Goal: Find contact information: Find contact information

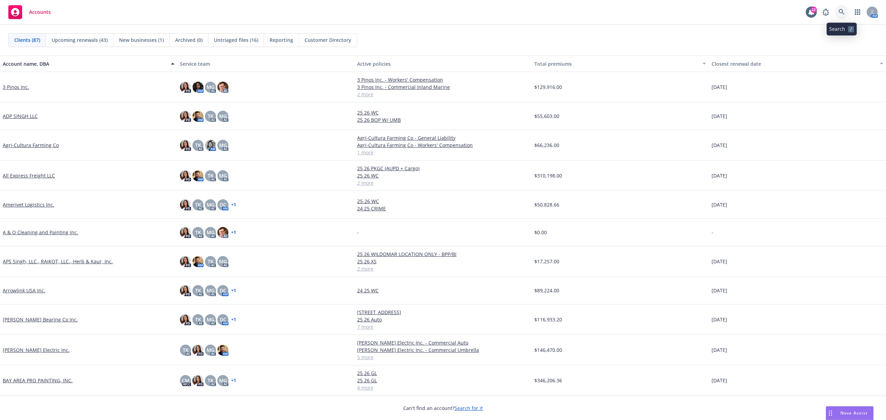
click at [844, 11] on icon at bounding box center [842, 12] width 6 height 6
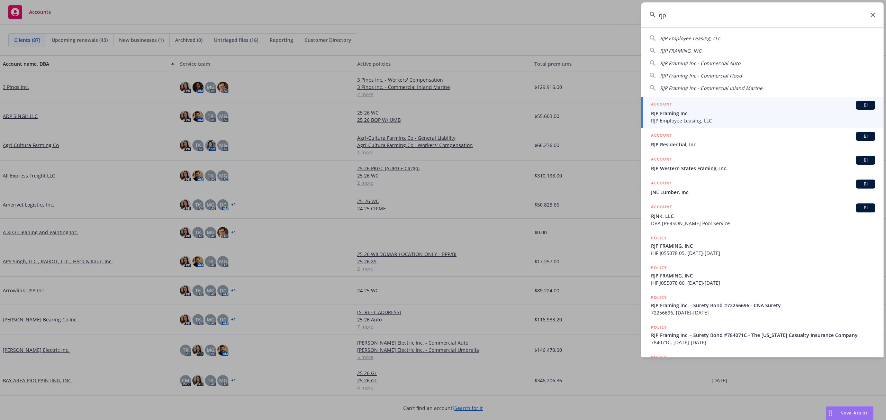
type input "rjp"
click at [675, 118] on span "RJP Employee Leasing, LLC" at bounding box center [763, 120] width 224 height 7
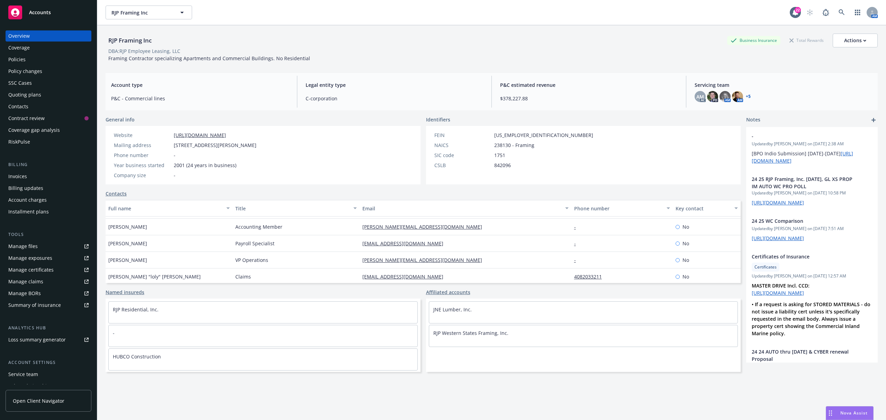
scroll to position [66, 0]
drag, startPoint x: 151, startPoint y: 276, endPoint x: 105, endPoint y: 277, distance: 45.7
click at [105, 277] on div "RJP Framing Inc Business Insurance Total Rewards Actions DBA: RJP Employee Leas…" at bounding box center [491, 235] width 789 height 420
click at [105, 276] on div "RJP Framing Inc Business Insurance Total Rewards Actions DBA: RJP Employee Leas…" at bounding box center [491, 235] width 789 height 420
drag, startPoint x: 109, startPoint y: 272, endPoint x: 150, endPoint y: 272, distance: 40.8
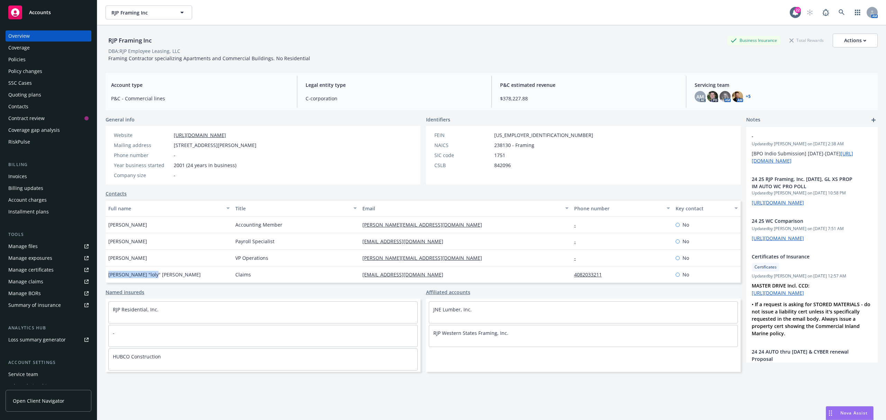
click at [150, 272] on span "[PERSON_NAME] "loly" [PERSON_NAME]" at bounding box center [154, 274] width 92 height 7
click at [154, 275] on div "[PERSON_NAME] "loly" [PERSON_NAME]" at bounding box center [169, 275] width 127 height 17
drag, startPoint x: 157, startPoint y: 275, endPoint x: 107, endPoint y: 275, distance: 50.2
click at [107, 275] on div "[PERSON_NAME] "loly" [PERSON_NAME]" at bounding box center [169, 275] width 127 height 17
copy span "[PERSON_NAME] "loly" [PERSON_NAME]"
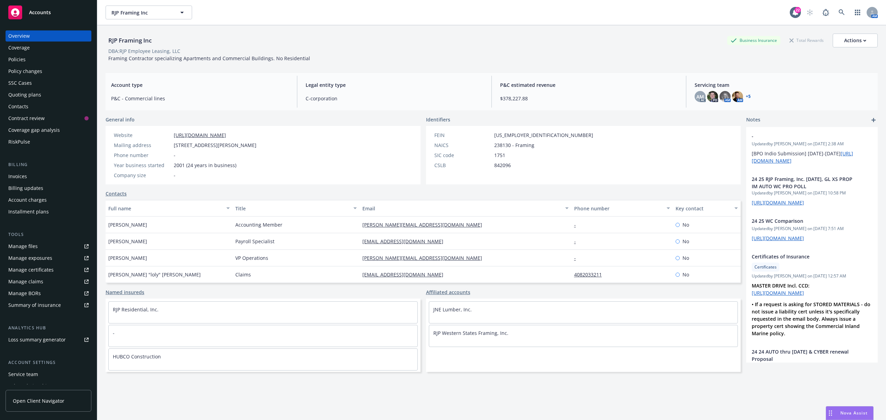
click at [237, 273] on span "Claims" at bounding box center [243, 274] width 16 height 7
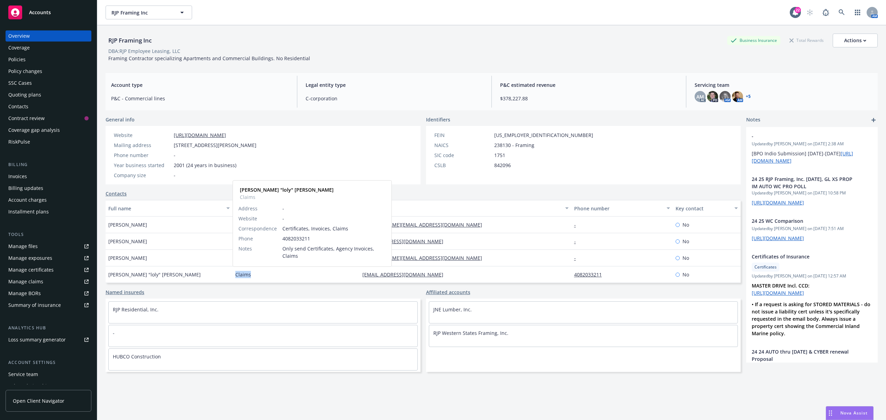
copy span "Claims"
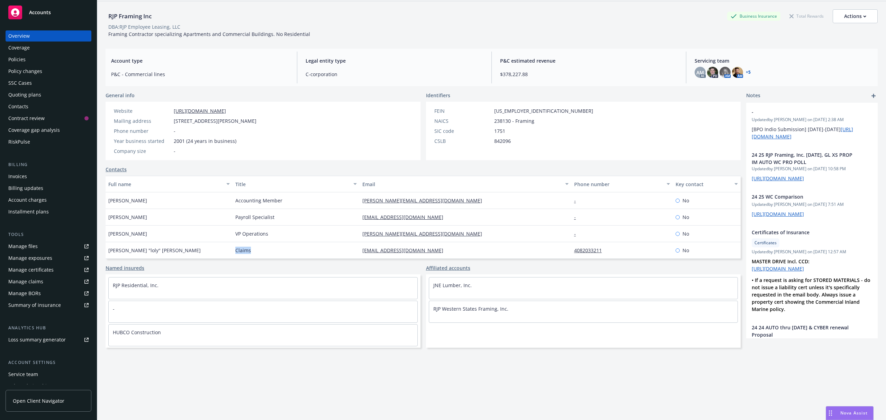
scroll to position [25, 0]
drag, startPoint x: 424, startPoint y: 248, endPoint x: 353, endPoint y: 249, distance: 71.0
click at [353, 249] on div "[PERSON_NAME] "loly" [PERSON_NAME] [PERSON_NAME][EMAIL_ADDRESS][DOMAIN_NAME] 40…" at bounding box center [423, 249] width 635 height 17
copy div "[EMAIL_ADDRESS][DOMAIN_NAME]"
drag, startPoint x: 608, startPoint y: 249, endPoint x: 559, endPoint y: 250, distance: 48.5
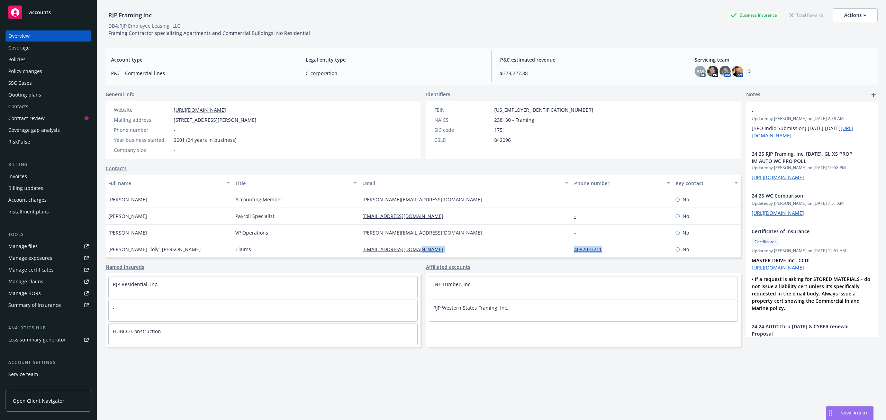
click at [559, 250] on div "[PERSON_NAME] "loly" [PERSON_NAME] [PERSON_NAME][EMAIL_ADDRESS][DOMAIN_NAME] 40…" at bounding box center [423, 249] width 635 height 17
copy div "4082033211"
